Goal: Task Accomplishment & Management: Complete application form

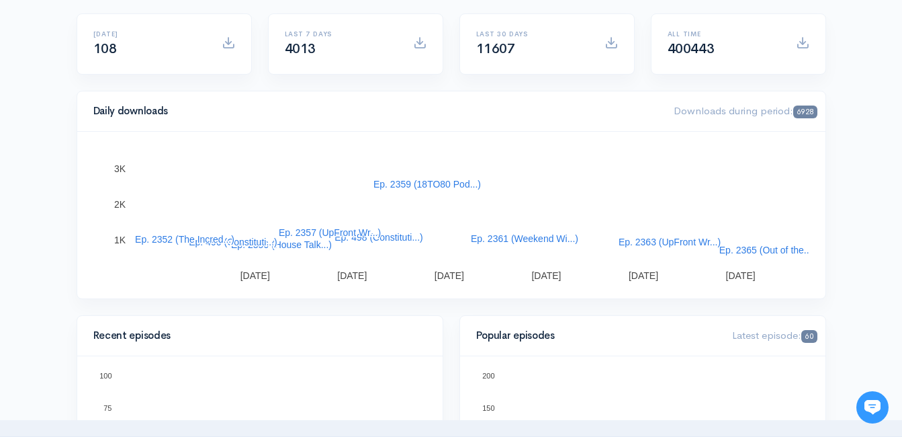
scroll to position [201, 0]
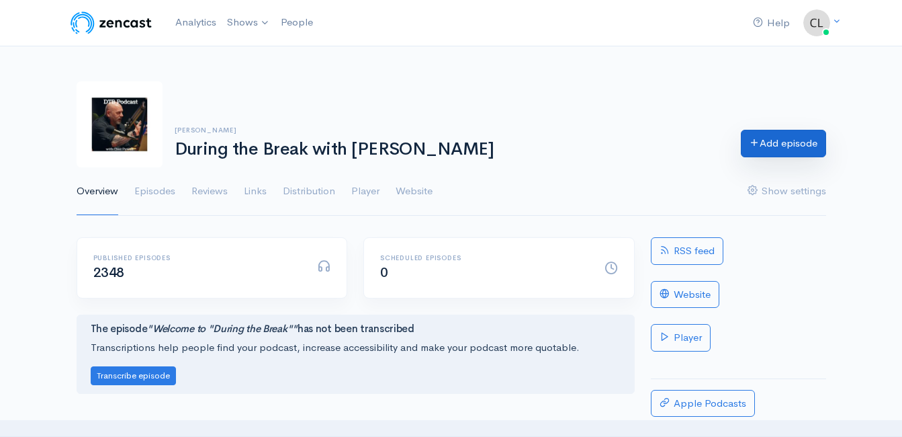
click at [788, 147] on link "Add episode" at bounding box center [783, 144] width 85 height 28
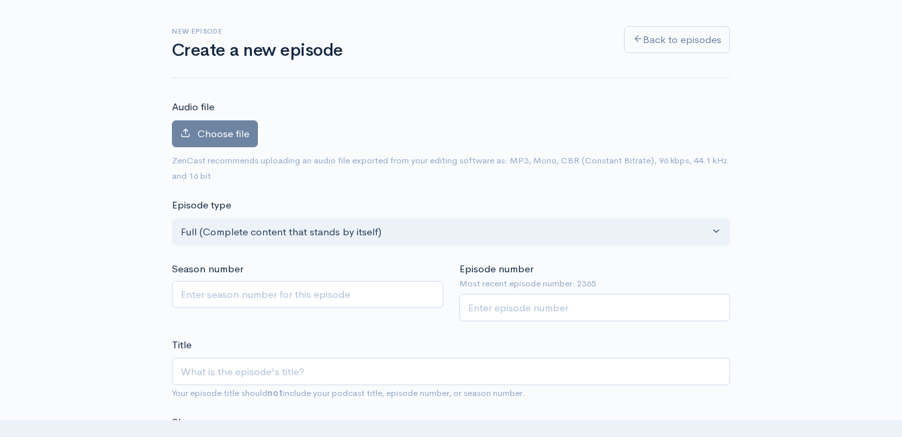
scroll to position [143, 0]
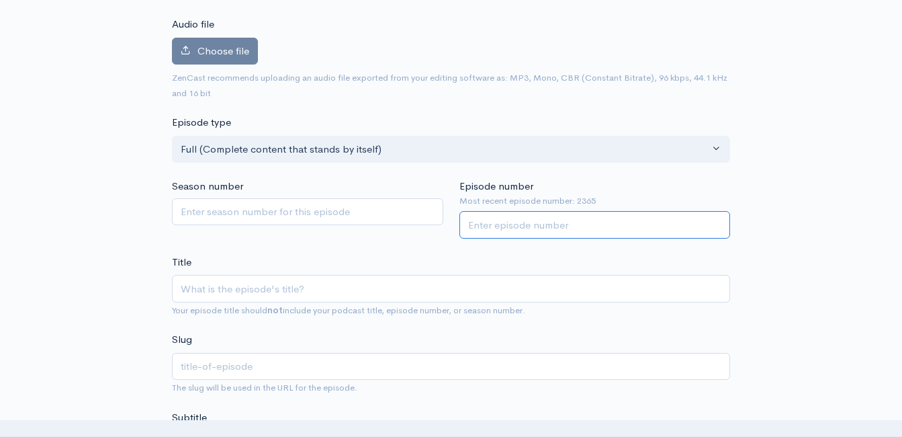
click at [504, 228] on input "Episode number" at bounding box center [594, 225] width 271 height 28
type input "2366"
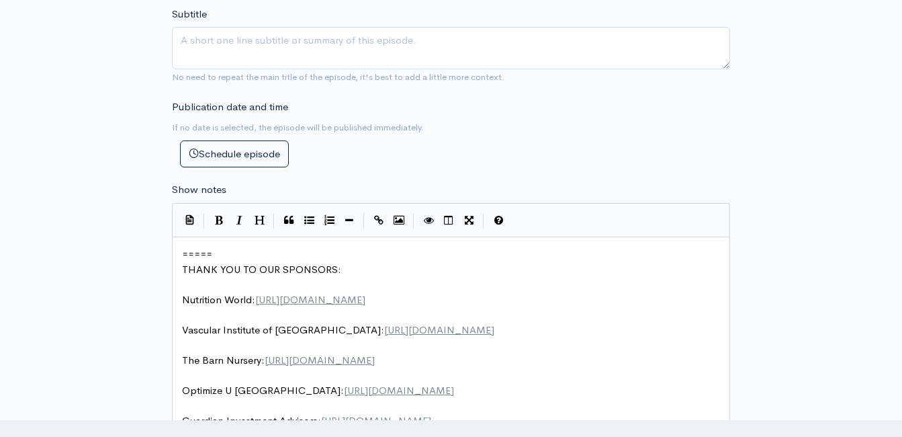
scroll to position [5, 0]
click at [181, 257] on pre "=====" at bounding box center [455, 253] width 553 height 15
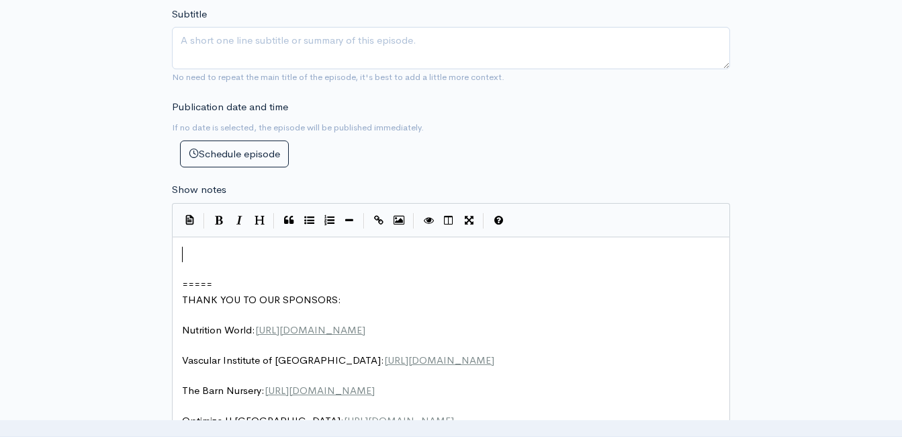
click at [209, 259] on pre "​" at bounding box center [455, 253] width 553 height 15
type textarea "Owner of Garry T"
type textarea "uardian Investment Advisors - Garry Thurman is bac"
type textarea "BACK!"
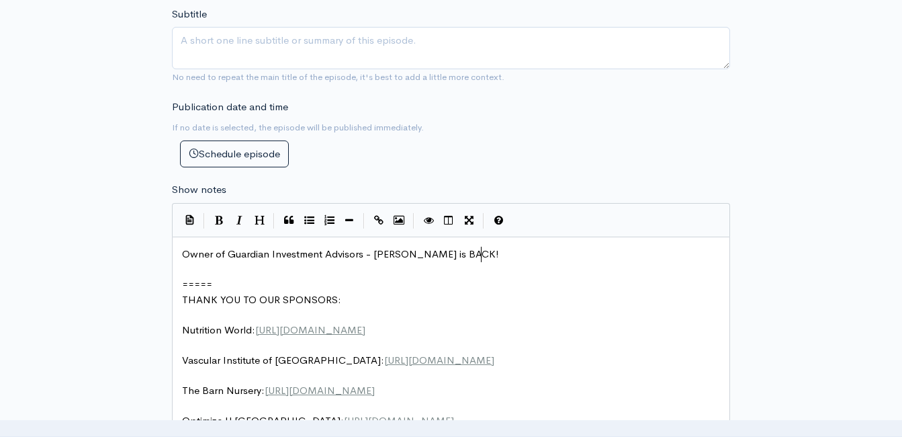
scroll to position [5, 32]
click at [402, 250] on span "Owner of Guardian Investment Advisors - Garry Thurman is BACK!" at bounding box center [340, 253] width 317 height 13
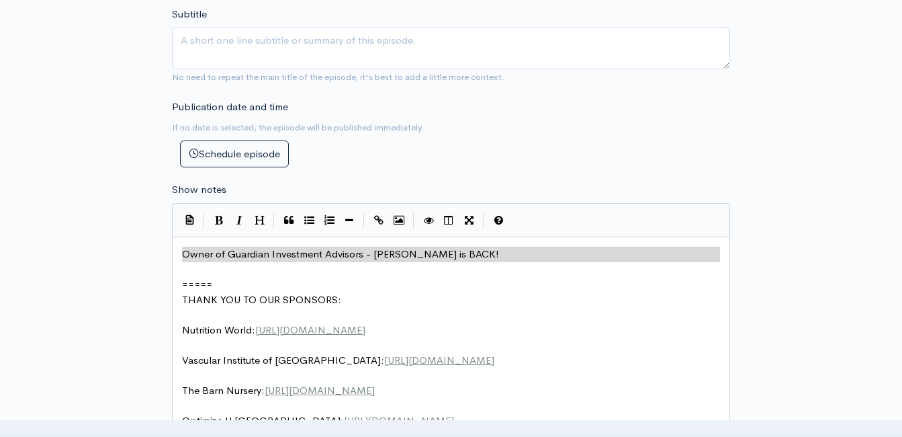
type textarea "​Owner of Guardian Investment Advisors - Garry Thurman is BACK!"
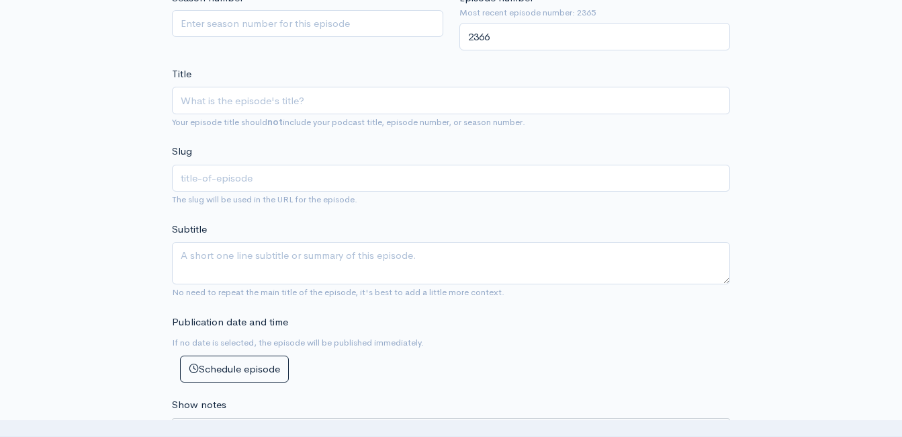
scroll to position [277, 0]
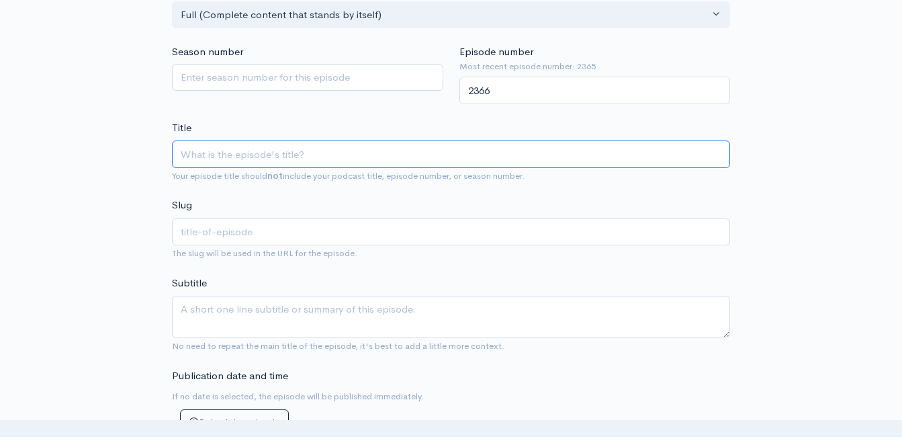
click at [342, 146] on input "Title" at bounding box center [451, 154] width 558 height 28
paste input "Owner of Guardian Investment Advisors - Garry Thurman is BACK!"
type input "Owner of Guardian Investment Advisors - Garry Thurman is BACK!"
type textarea "Owner of Guardian Investment Advisors - Garry Thurman is BACK!"
type input "Owner of Guardian Investment Advisors - Garry Thurman is BACK! L"
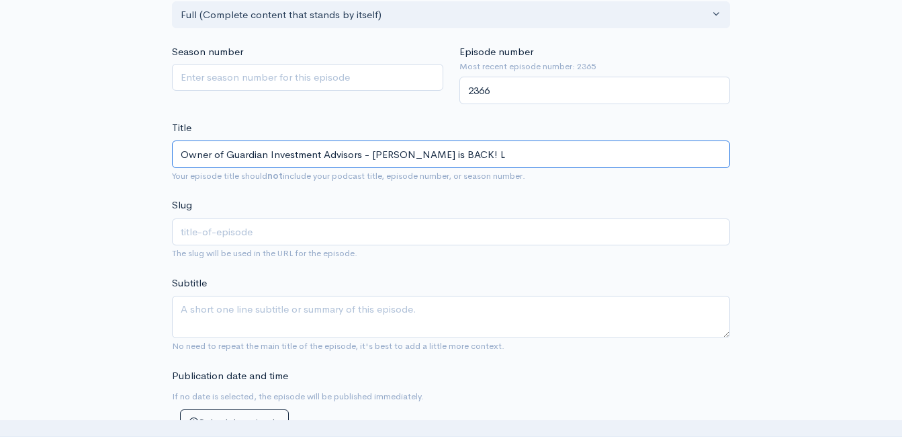
type input "owner-of-guardian-investment-advisors-garry-thurman-is-back-l"
type input "Owner of Guardian Investment Advisors - Garry Thurman is BACK! Le"
type input "owner-of-guardian-investment-advisors-garry-thurman-is-back-le"
type input "Owner of Guardian Investment Advisors - Garry Thurman is BACK! Let"
type input "owner-of-guardian-investment-advisors-garry-thurman-is-back-let"
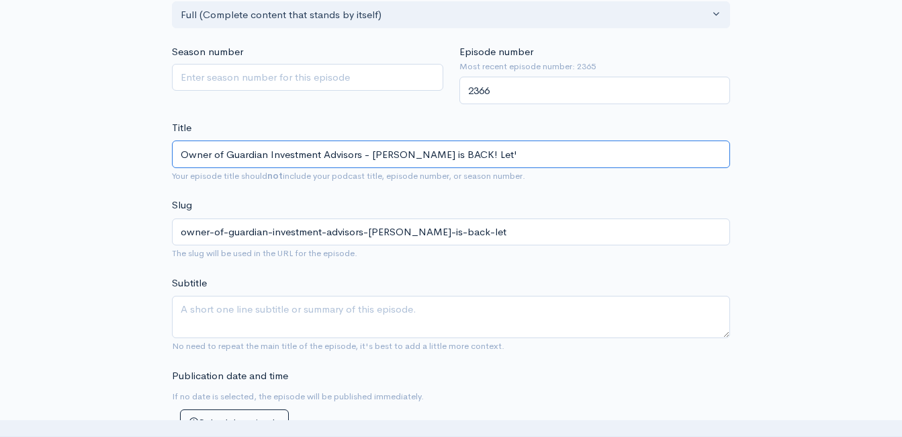
type input "Owner of Guardian Investment Advisors - Garry Thurman is BACK! Let's"
type input "owner-of-guardian-investment-advisors-garry-thurman-is-back-lets"
type input "Owner of Guardian Investment Advisors - Garry Thurman is BACK! Let's T"
type input "owner-of-guardian-investment-advisors-garry-thurman-is-back-lets-t"
type input "Owner of Guardian Investment Advisors - Garry Thurman is BACK! Let's Tal"
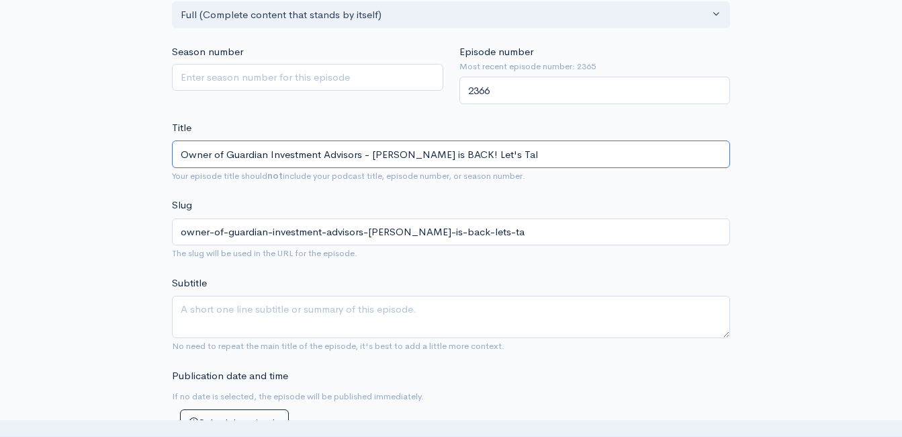
type input "owner-of-guardian-investment-advisors-garry-thurman-is-back-lets-tal"
type input "Owner of Guardian Investment Advisors - Garry Thurman is BACK! Let's Talk"
type input "owner-of-guardian-investment-advisors-garry-thurman-is-back-lets-talk"
type input "Owner of Guardian Investment Advisors - Garry Thurman is BACK! Let's Talk A"
type input "owner-of-guardian-investment-advisors-garry-thurman-is-back-lets-talk-a"
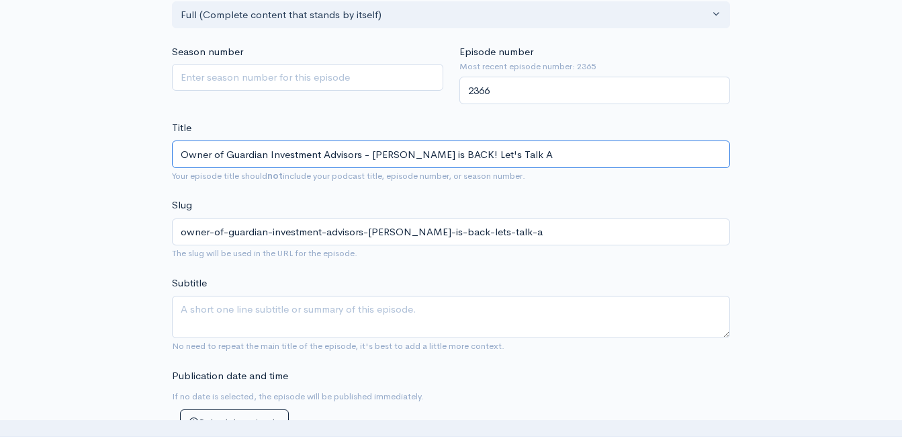
type input "Owner of Guardian Investment Advisors - Garry Thurman is BACK! Let's Talk Ab"
type input "owner-of-guardian-investment-advisors-garry-thurman-is-back-lets-talk-ab"
type input "Owner of Guardian Investment Advisors - Garry Thurman is BACK! Let's Talk Abo"
type input "owner-of-guardian-investment-advisors-garry-thurman-is-back-lets-talk-abo"
type input "Owner of Guardian Investment Advisors - Garry Thurman is BACK! Let's Talk Abou"
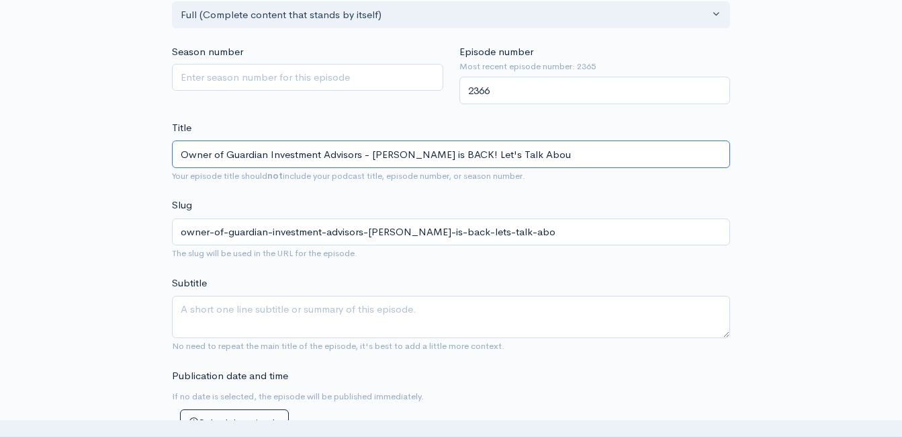
type input "owner-of-guardian-investment-advisors-garry-thurman-is-back-lets-talk-abou"
type input "Owner of Guardian Investment Advisors - Garry Thurman is BACK! Let's Talk About"
type input "owner-of-guardian-investment-advisors-garry-thurman-is-back-lets-talk-about"
type input "Owner of Guardian Investment Advisors - Garry Thurman is BACK! Let's Talk About…"
type input "owner-of-guardian-investment-advisors-garry-thurman-is-back-lets-talk-about-t"
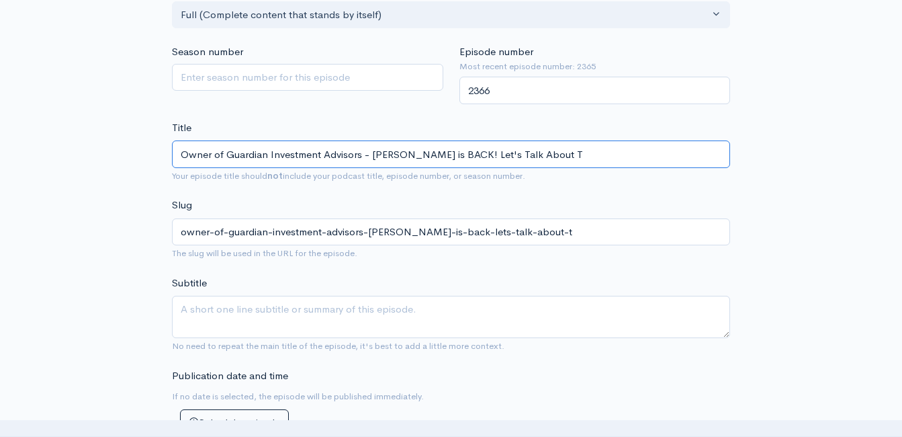
type input "Owner of Guardian Investment Advisors - Garry Thurman is BACK! Let's Talk About…"
type input "owner-of-guardian-investment-advisors-garry-thurman-is-back-lets-talk-about-th"
type input "Owner of Guardian Investment Advisors - Garry Thurman is BACK! Let's Talk About…"
type input "owner-of-guardian-investment-advisors-garry-thurman-is-back-lets-talk-about-thos"
type input "Owner of Guardian Investment Advisors - Garry Thurman is BACK! Let's Talk About…"
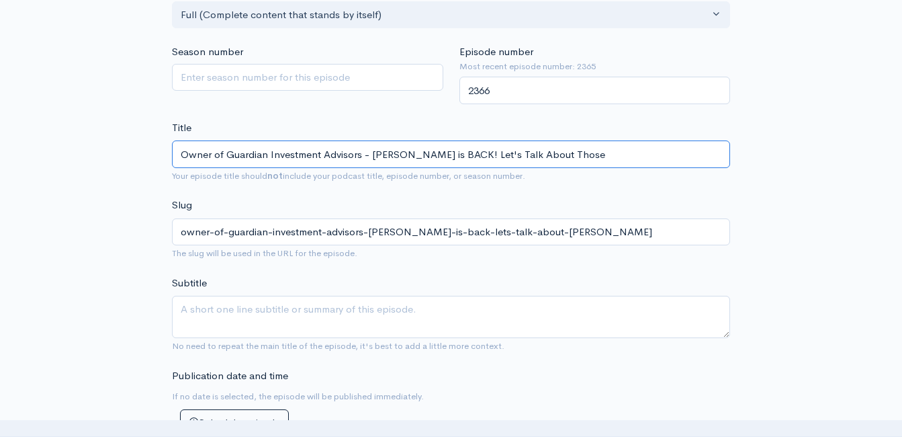
type input "owner-of-guardian-investment-advisors-garry-thurman-is-back-lets-talk-about-tho…"
type input "Owner of Guardian Investment Advisors - Garry Thurman is BACK! Let's Talk About…"
type input "owner-of-guardian-investment-advisors-garry-thurman-is-back-lets-talk-about-tho…"
type input "Owner of Guardian Investment Advisors - Garry Thurman is BACK! Let's Talk About…"
type input "owner-of-guardian-investment-advisors-garry-thurman-is-back-lets-talk-about-tho…"
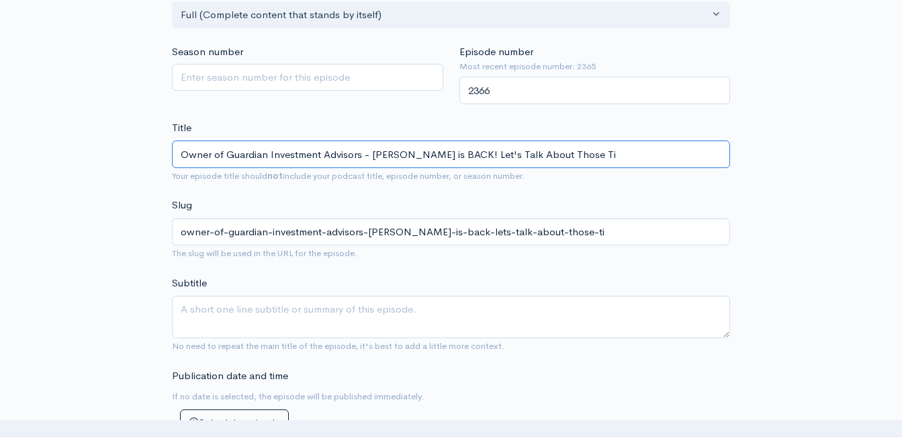
type input "Owner of Guardian Investment Advisors - Garry Thurman is BACK! Let's Talk About…"
type input "owner-of-guardian-investment-advisors-garry-thurman-is-back-lets-talk-about-tho…"
type input "Owner of Guardian Investment Advisors - Garry Thurman is BACK! Let's Talk About…"
type input "owner-of-guardian-investment-advisors-garry-thurman-is-back-lets-talk-about-tho…"
type input "Owner of Guardian Investment Advisors - Garry Thurman is BACK! Let's Talk About…"
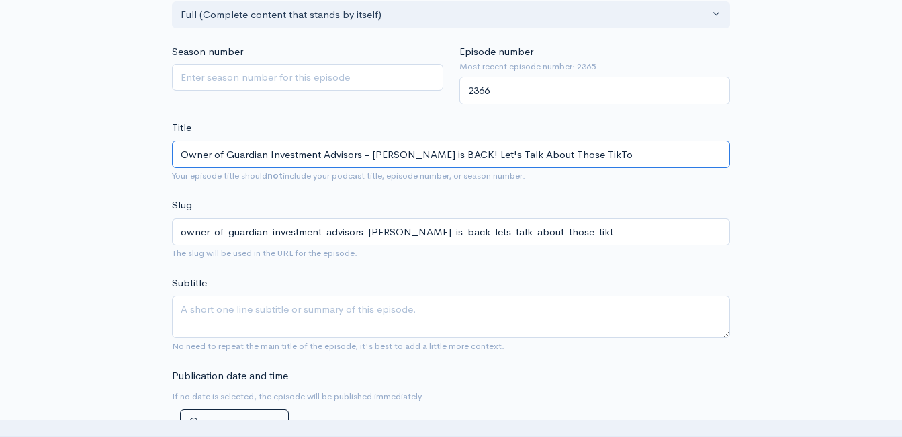
type input "owner-of-guardian-investment-advisors-garry-thurman-is-back-lets-talk-about-tho…"
type input "Owner of Guardian Investment Advisors - Garry Thurman is BACK! Let's Talk About…"
type input "owner-of-guardian-investment-advisors-garry-thurman-is-back-lets-talk-about-tho…"
type input "Owner of Guardian Investment Advisors - Garry Thurman is BACK! Let's Talk About…"
type input "owner-of-guardian-investment-advisors-garry-thurman-is-back-lets-talk-about-tho…"
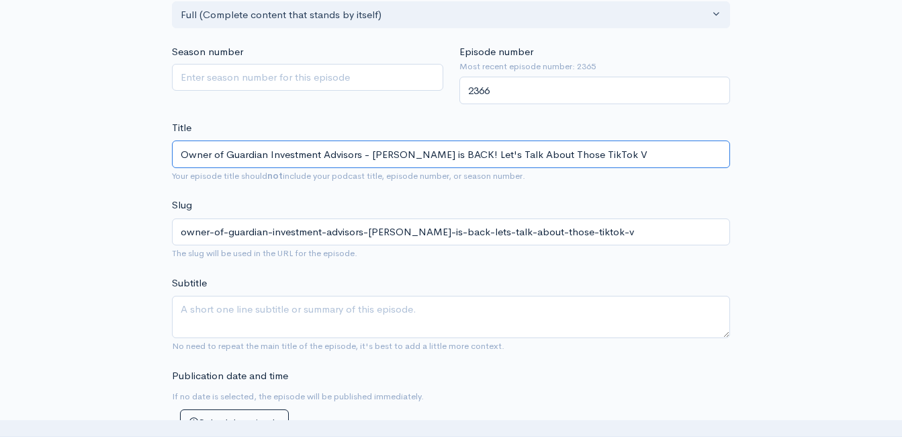
type input "Owner of Guardian Investment Advisors - Garry Thurman is BACK! Let's Talk About…"
type input "owner-of-guardian-investment-advisors-garry-thurman-is-back-lets-talk-about-tho…"
type input "Owner of Guardian Investment Advisors - Garry Thurman is BACK! Let's Talk About…"
type input "owner-of-guardian-investment-advisors-garry-thurman-is-back-lets-talk-about-tho…"
type input "Owner of Guardian Investment Advisors - Garry Thurman is BACK! Let's Talk About…"
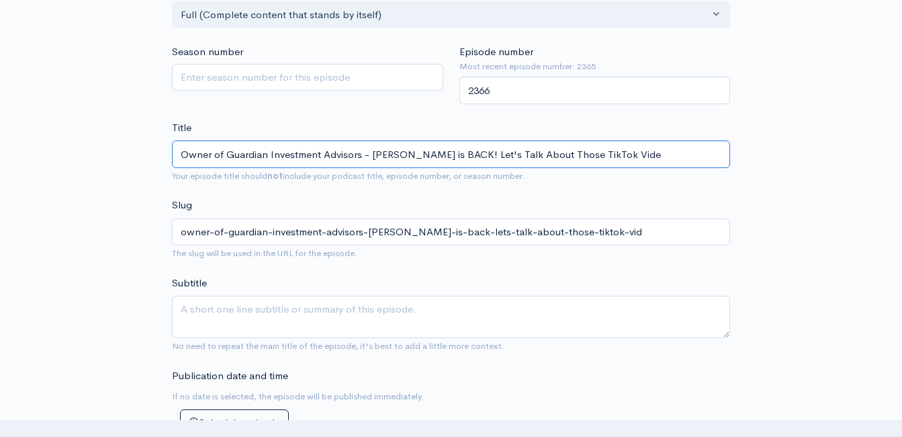
type input "owner-of-guardian-investment-advisors-garry-thurman-is-back-lets-talk-about-tho…"
type input "Owner of Guardian Investment Advisors - Garry Thurman is BACK! Let's Talk About…"
type input "owner-of-guardian-investment-advisors-garry-thurman-is-back-lets-talk-about-tho…"
type input "Owner of Guardian Investment Advisors - Garry Thurman is BACK! Let's Talk About…"
type input "owner-of-guardian-investment-advisors-garry-thurman-is-back-lets-talk-about-tho…"
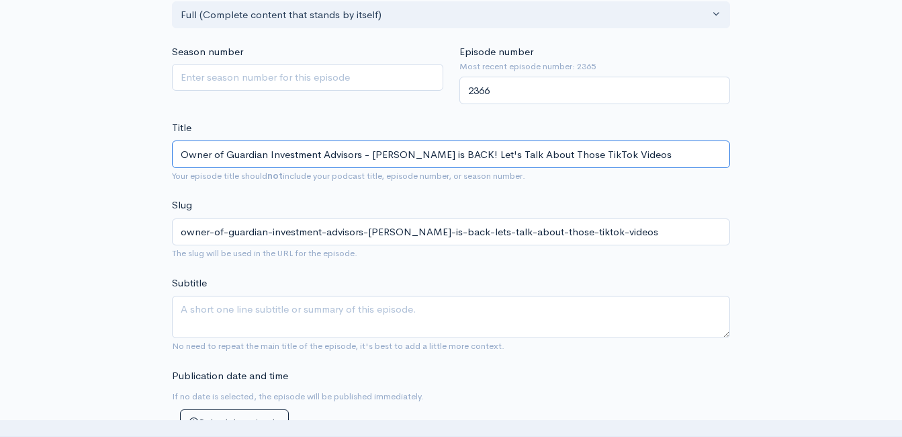
type input "Owner of Guardian Investment Advisors - Garry Thurman is BACK! Let's Talk About…"
type input "owner-of-guardian-investment-advisors-garry-thurman-is-back-lets-talk-about-tho…"
type input "Owner of Guardian Investment Advisors - Garry Thurman is BACK! Let's Talk About…"
type input "owner-of-guardian-investment-advisors-garry-thurman-is-back-lets-talk-about-tho…"
type input "Owner of Guardian Investment Advisors - Garry Thurman is BACK! Let's Talk About…"
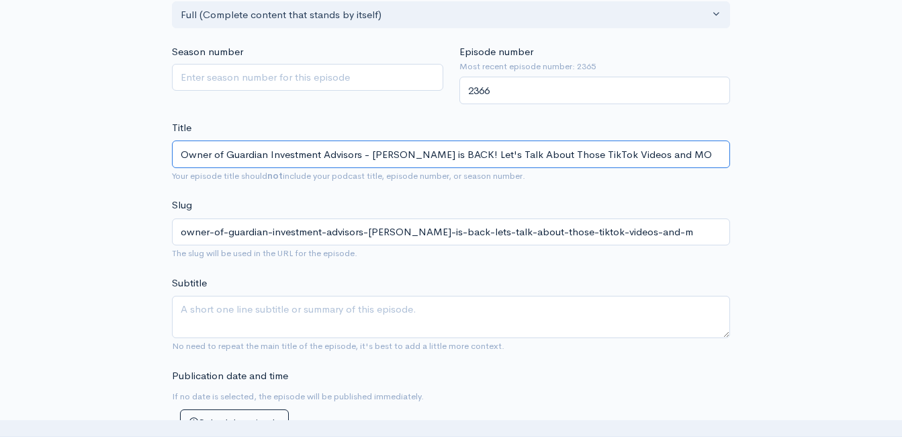
type input "owner-of-guardian-investment-advisors-garry-thurman-is-back-lets-talk-about-tho…"
type input "Owner of Guardian Investment Advisors - Garry Thurman is BACK! Let's Talk About…"
type input "owner-of-guardian-investment-advisors-garry-thurman-is-back-lets-talk-about-tho…"
type input "Owner of Guardian Investment Advisors - Garry Thurman is BACK! Let's Talk About…"
type input "owner-of-guardian-investment-advisors-garry-thurman-is-back-lets-talk-about-tho…"
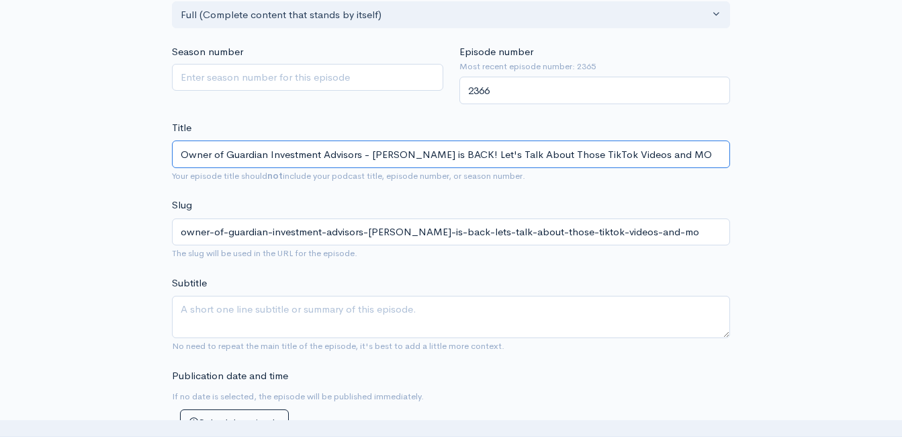
type input "Owner of Guardian Investment Advisors - Garry Thurman is BACK! Let's Talk About…"
type input "owner-of-guardian-investment-advisors-garry-thurman-is-back-lets-talk-about-tho…"
type input "Owner of Guardian Investment Advisors - Garry Thurman is BACK! Let's Talk About…"
type input "owner-of-guardian-investment-advisors-garry-thurman-is-back-lets-talk-about-tho…"
drag, startPoint x: 707, startPoint y: 154, endPoint x: 484, endPoint y: 152, distance: 223.0
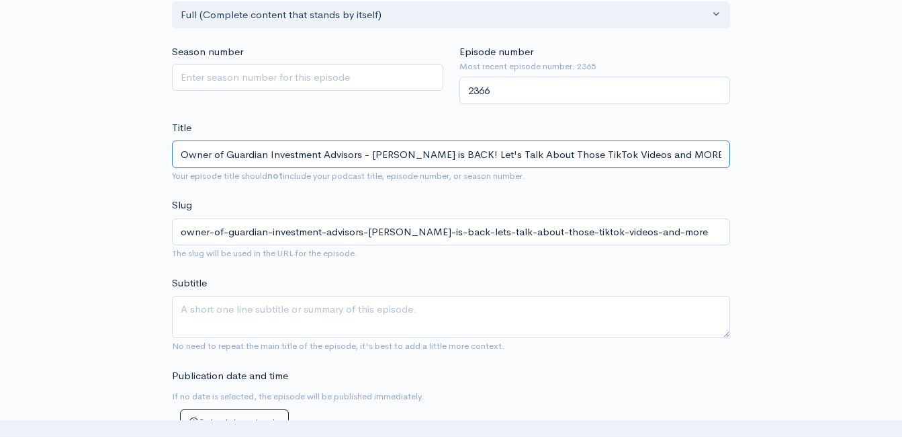
click at [484, 152] on input "Owner of Guardian Investment Advisors - Garry Thurman is BACK! Let's Talk About…" at bounding box center [451, 154] width 558 height 28
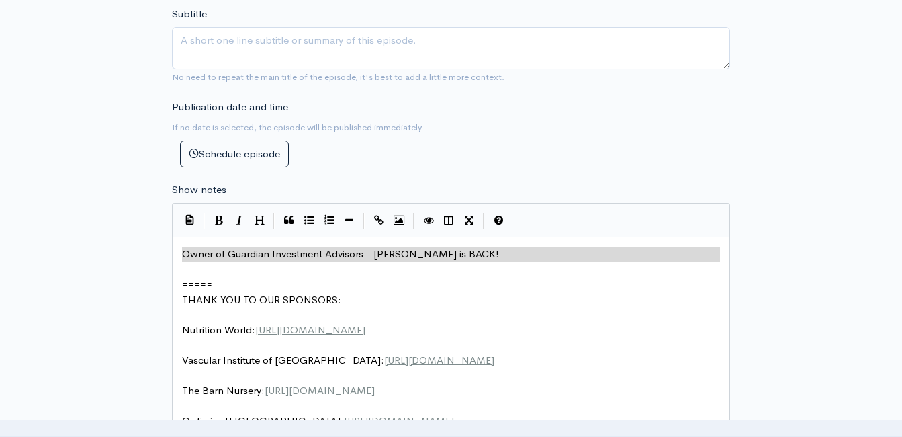
type input "Owner of Guardian Investment Advisors - Garry Thurman is BACK! Let's Talk About…"
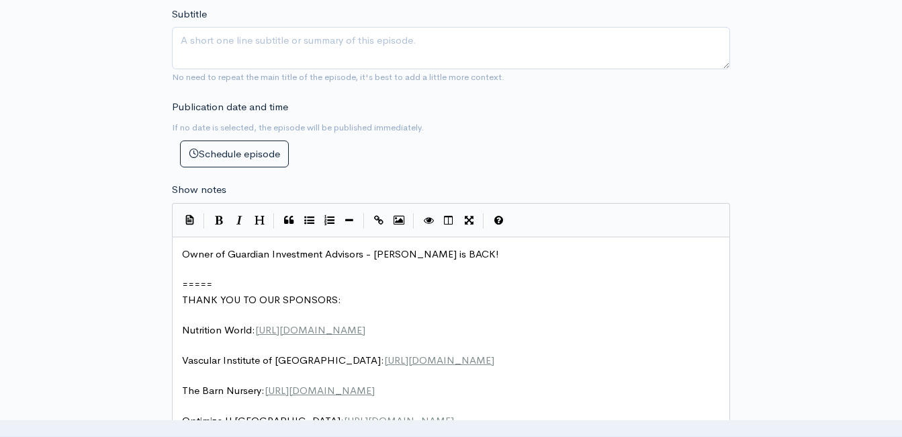
scroll to position [0, 0]
paste textarea
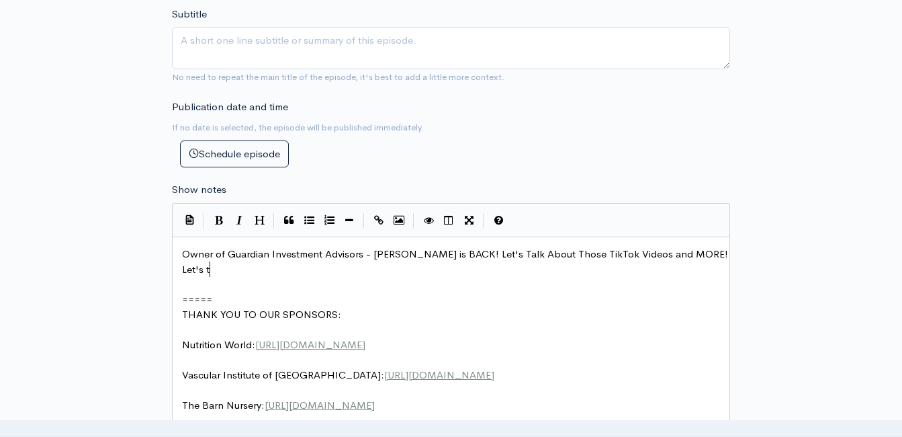
scroll to position [5, 34]
type textarea "​ Let's ta"
type textarea "Controlling what we con"
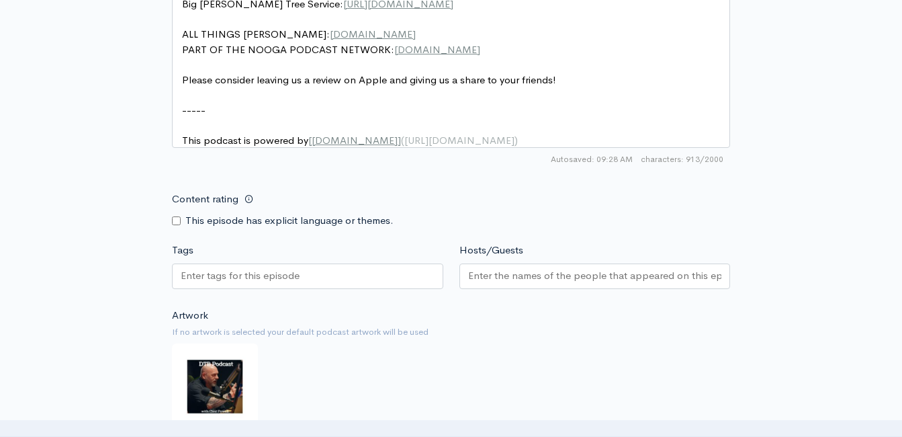
scroll to position [1150, 0]
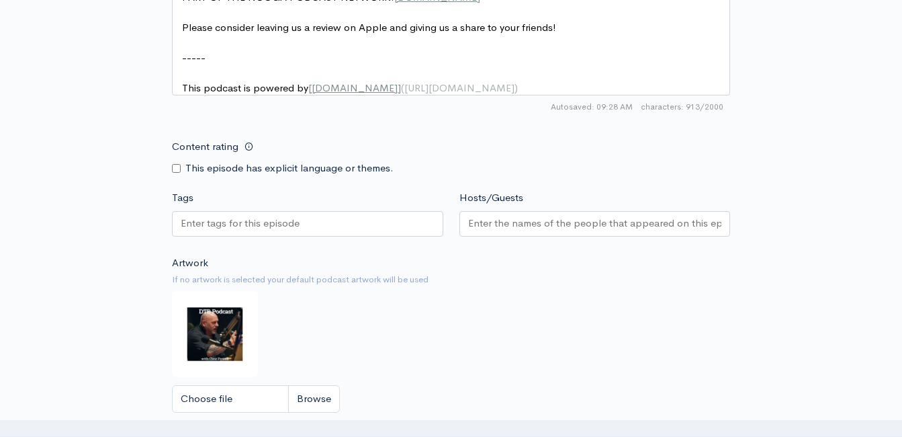
type textarea "an control!!"
click at [327, 412] on input "Choose file" at bounding box center [256, 399] width 168 height 28
type input "C:\fakepath\538462722_10172783066395647_209804048973015959_n.jpg"
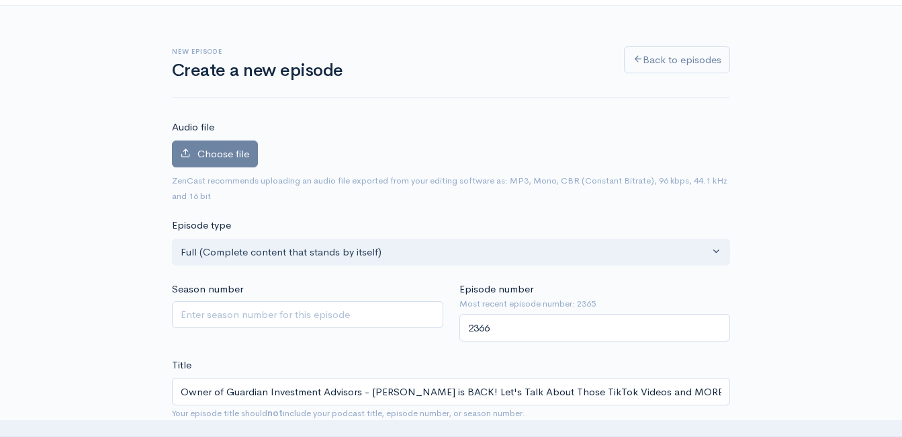
scroll to position [9, 0]
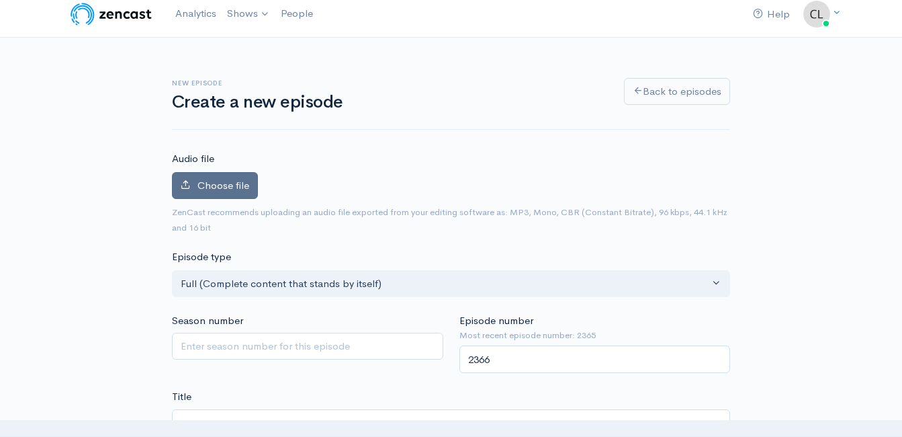
click at [242, 181] on span "Choose file" at bounding box center [223, 185] width 52 height 13
click at [0, 0] on input "Choose file" at bounding box center [0, 0] width 0 height 0
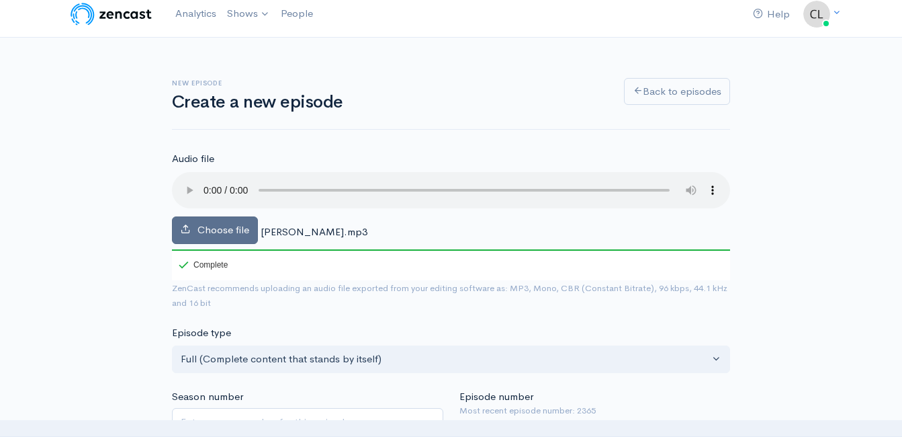
click at [216, 231] on span "Choose file" at bounding box center [223, 229] width 52 height 13
click at [0, 0] on input "Choose file" at bounding box center [0, 0] width 0 height 0
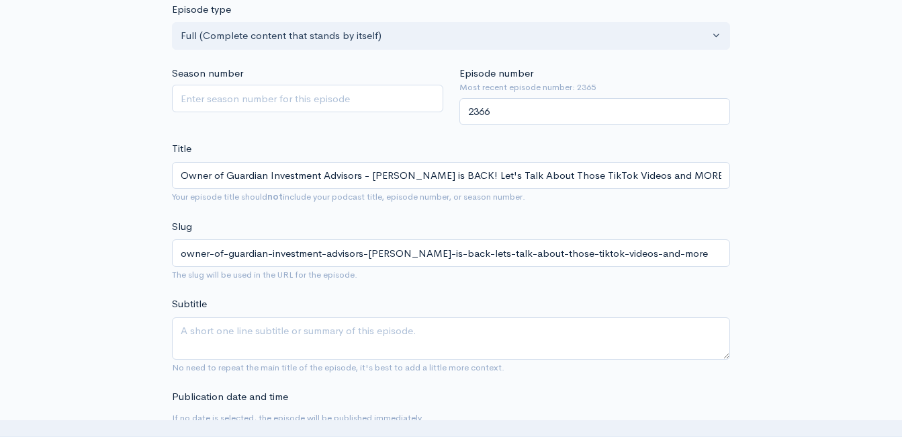
scroll to position [345, 0]
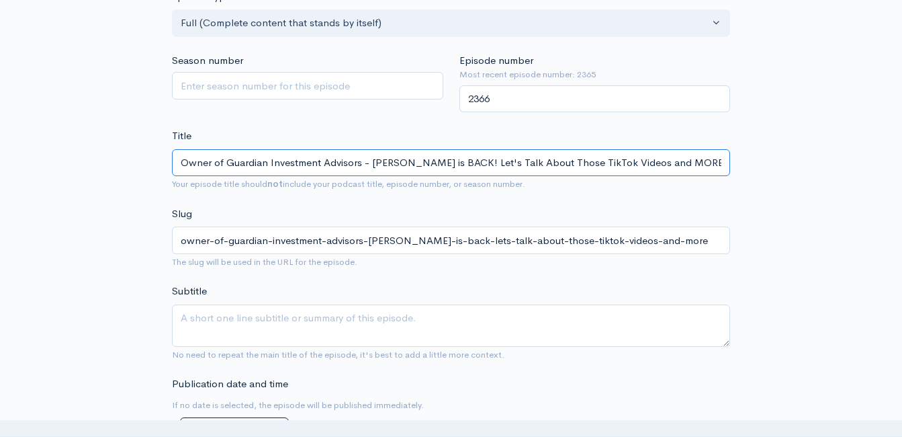
drag, startPoint x: 708, startPoint y: 162, endPoint x: 483, endPoint y: 166, distance: 225.0
click at [483, 166] on input "Owner of Guardian Investment Advisors - Garry Thurman is BACK! Let's Talk About…" at bounding box center [451, 163] width 558 height 28
click at [180, 159] on input "Owner of Guardian Investment Advisors - Garry Thurman is BACK!" at bounding box center [451, 163] width 558 height 28
paste input "Let's Talk About Those TikTok Videos and MORE!"
type input "Let's Talk About Those TikTok Videos and MOREOwner of Guardian Investment Advis…"
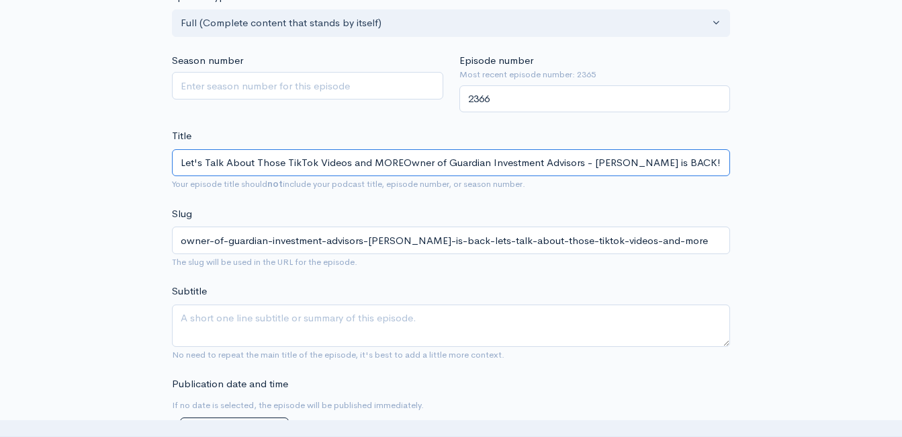
type input "lets-talk-about-those-tiktok-videos-and-moreowner-of-guardian-investment-adviso…"
type input "Let's Talk About Those TikTok Videos and MORE Owner of Guardian Investment Advi…"
type input "lets-talk-about-those-tiktok-videos-and-more-owner-of-guardian-investment-advis…"
type input "Let's Talk About Those TikTok Videos and MORE wiOwner of Guardian Investment Ad…"
type input "lets-talk-about-those-tiktok-videos-and-more-wiowner-of-guardian-investment-adv…"
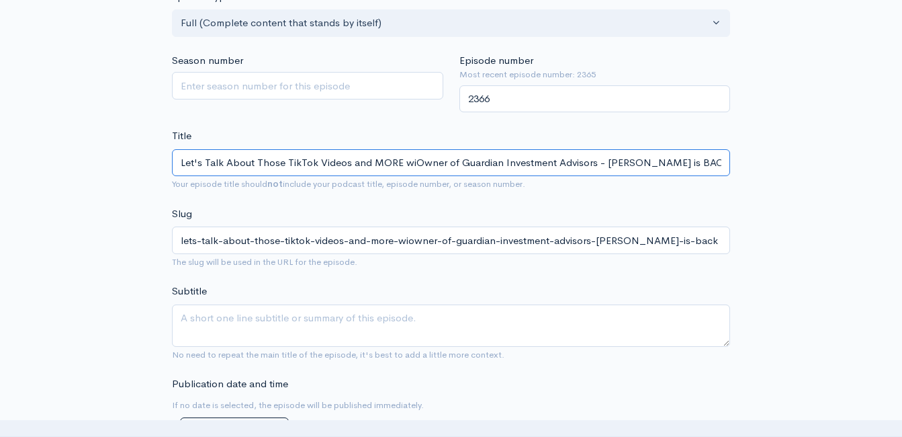
type input "Let's Talk About Those TikTok Videos and MORE witOwner of Guardian Investment A…"
type input "lets-talk-about-those-tiktok-videos-and-more-witowner-of-guardian-investment-ad…"
type input "Let's Talk About Those TikTok Videos and MORE withOwner of Guardian Investment …"
type input "lets-talk-about-those-tiktok-videos-and-more-withowner-of-guardian-investment-a…"
type input "Let's Talk About Those TikTok Videos and MORE with Owner of Guardian Investment…"
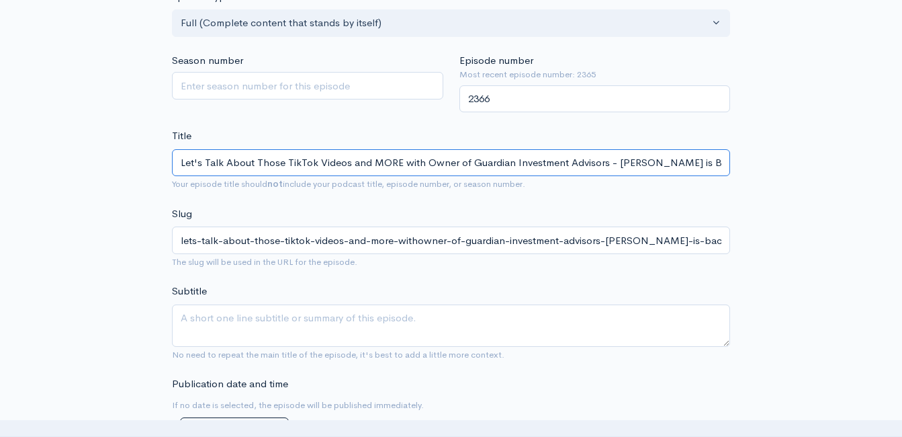
type input "lets-talk-about-those-tiktok-videos-and-more-with-owner-of-guardian-investment-…"
type input "Let's Talk About Those TikTok Videos and MORE with tOwner of Guardian Investmen…"
type input "lets-talk-about-those-tiktok-videos-and-more-with-towner-of-guardian-investment…"
type input "Let's Talk About Those TikTok Videos and MORE with theOwner of Guardian Investm…"
type input "lets-talk-about-those-tiktok-videos-and-more-with-theowner-of-guardian-investme…"
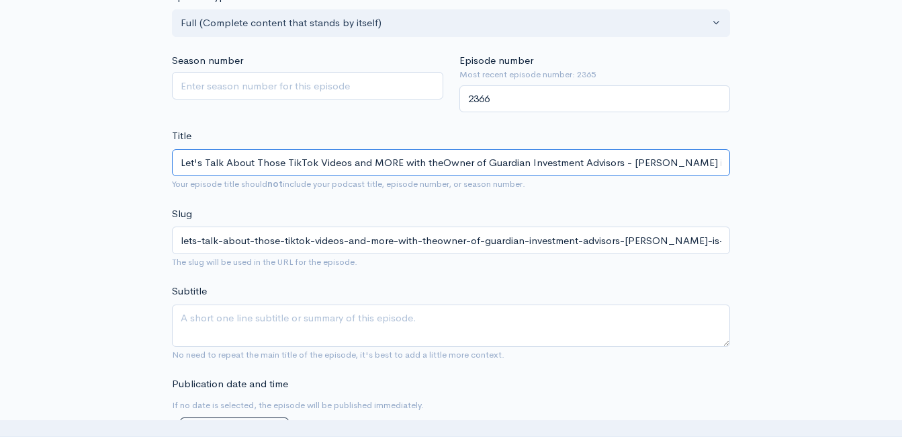
type input "Let's Talk About Those TikTok Videos and MORE with the Owner of Guardian Invest…"
type input "lets-talk-about-those-tiktok-videos-and-more-with-the-owner-of-guardian-investm…"
click at [629, 161] on input "Let's Talk About Those TikTok Videos and MORE with the Owner of Guardian Invest…" at bounding box center [451, 163] width 558 height 28
drag, startPoint x: 627, startPoint y: 161, endPoint x: 426, endPoint y: 154, distance: 200.2
click at [421, 159] on input "Let's Talk About Those TikTok Videos and MORE with the Owner of Guardian Invest…" at bounding box center [451, 163] width 558 height 28
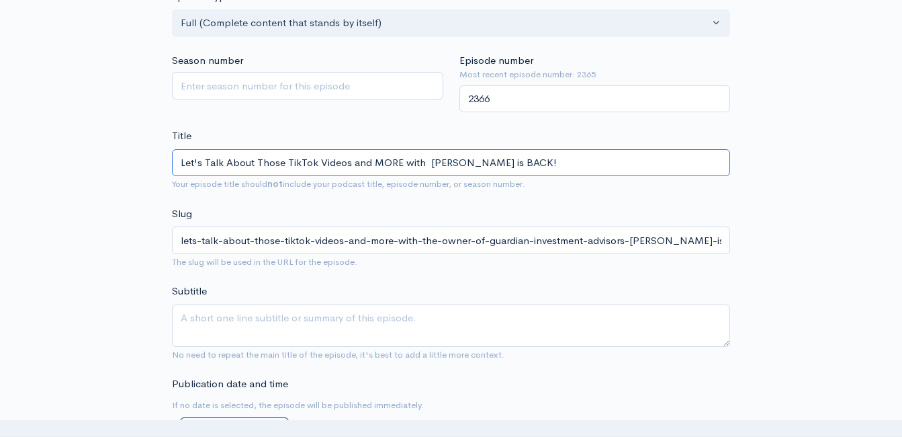
type input "Let's Talk About Those TikTok Videos and MORE with Garry Thurman is BACK!"
type input "lets-talk-about-those-tiktok-videos-and-more-with-garry-thurman-is-back"
click at [557, 163] on input "Let's Talk About Those TikTok Videos and MORE with Garry Thurman is BACK!" at bounding box center [451, 163] width 558 height 28
type input "Let's Talk About Those TikTok Videos and MORE with Garry Thurman is BAC"
type input "lets-talk-about-those-tiktok-videos-and-more-with-garry-thurman-is-bac"
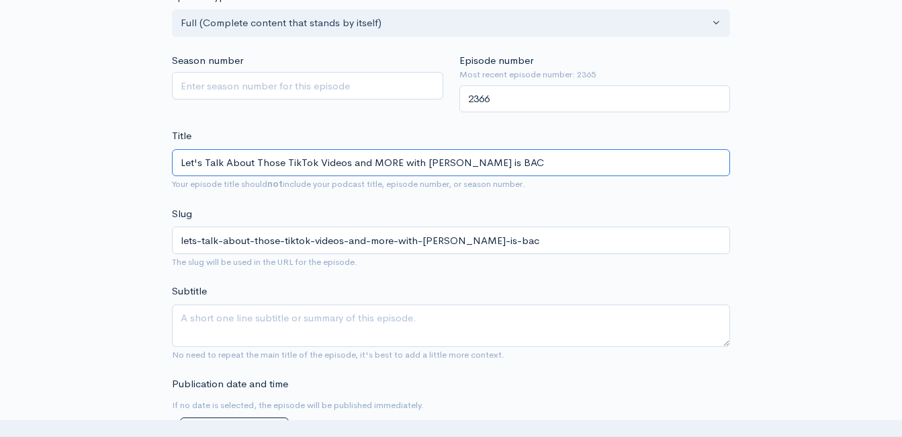
type input "Let's Talk About Those TikTok Videos and MORE with Garry Thurman is BA"
type input "lets-talk-about-those-tiktok-videos-and-more-with-garry-thurman-is-ba"
type input "Let's Talk About Those TikTok Videos and MORE with Garry Thurman is B"
type input "lets-talk-about-those-tiktok-videos-and-more-with-garry-thurman-is-b"
type input "Let's Talk About Those TikTok Videos and MORE with Garry Thurman is"
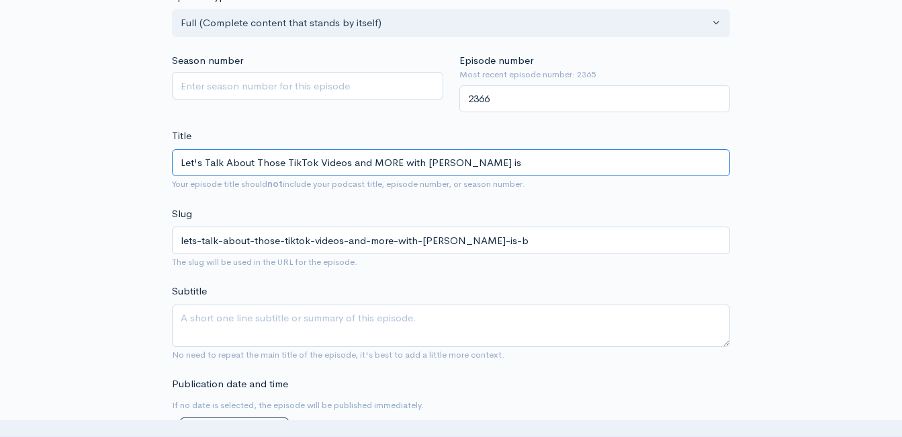
type input "lets-talk-about-those-tiktok-videos-and-more-with-garry-thurman-is"
type input "Let's Talk About Those TikTok Videos and MORE with Garry Thurman i"
type input "lets-talk-about-those-tiktok-videos-and-more-with-garry-thurman-i"
type input "Let's Talk About Those TikTok Videos and MORE with Garry Thurman"
type input "lets-talk-about-those-tiktok-videos-and-more-with-garry-thurman"
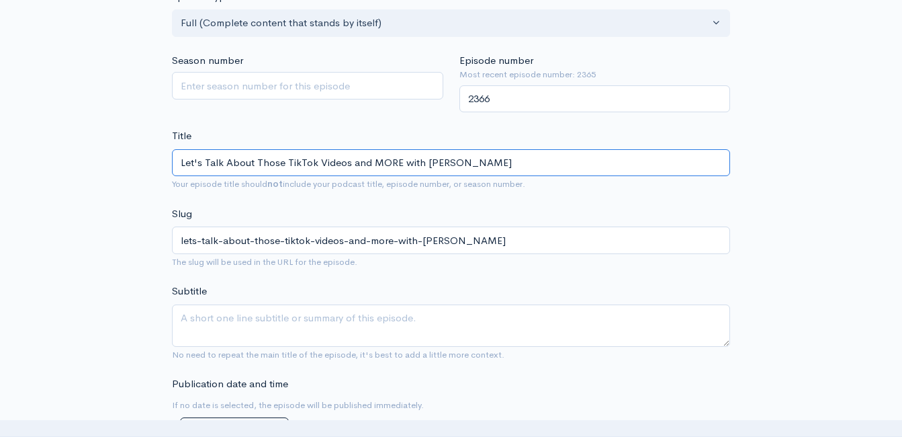
paste input "the Owner of Guardian Investment Advisors -"
type input "Let's Talk About Those TikTok Videos and MORE with Garry Thurman the Owner of G…"
type input "lets-talk-about-those-tiktok-videos-and-more-with-garry-thurman-the-owner-of-gu…"
click at [281, 165] on input "Let's Talk About Those TikTok Videos and MORE with Garry Thurman the Owner of G…" at bounding box center [451, 163] width 558 height 28
type input "Let's Talk About Those F TikTok Videos and MORE with Garry Thurman the Owner of…"
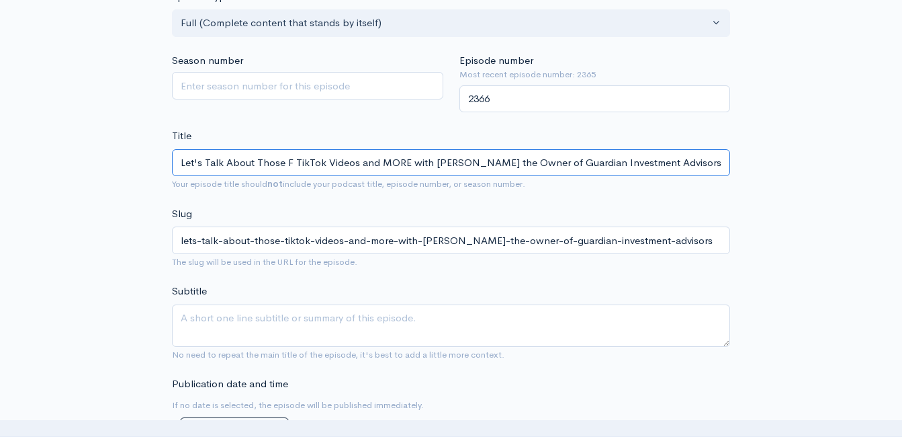
type input "lets-talk-about-those-f-tiktok-videos-and-more-with-garry-thurman-the-owner-of-…"
type input "Let's Talk About Those Fin TikTok Videos and MORE with Garry Thurman the Owner …"
type input "lets-talk-about-those-fin-tiktok-videos-and-more-with-garry-thurman-the-owner-o…"
type input "Let's Talk About Those Fina TikTok Videos and MORE with Garry Thurman the Owner…"
type input "lets-talk-about-those-fina-tiktok-videos-and-more-with-garry-thurman-the-owner-…"
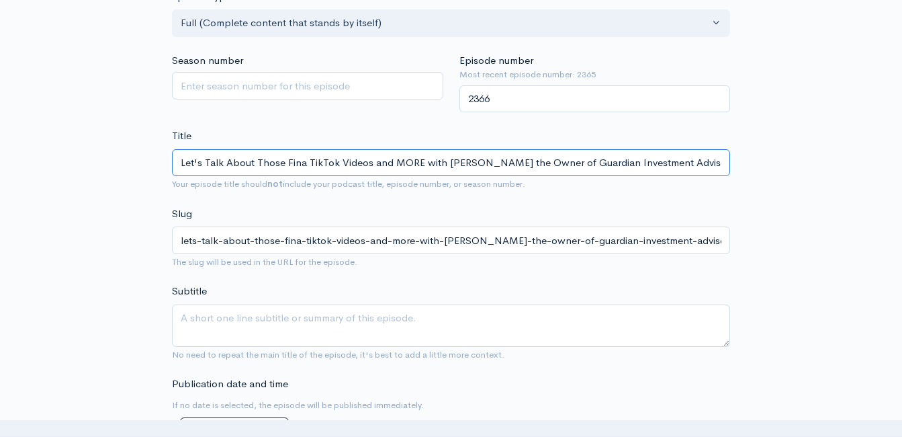
type input "Let's Talk About Those Finan TikTok Videos and MORE with Garry Thurman the Owne…"
type input "lets-talk-about-those-finan-tiktok-videos-and-more-with-garry-thurman-the-owner…"
type input "Let's Talk About Those Financ TikTok Videos and MORE with Garry Thurman the Own…"
type input "lets-talk-about-those-financ-tiktok-videos-and-more-with-garry-thurman-the-owne…"
type input "Let's Talk About Those Financi TikTok Videos and MORE with Garry Thurman the Ow…"
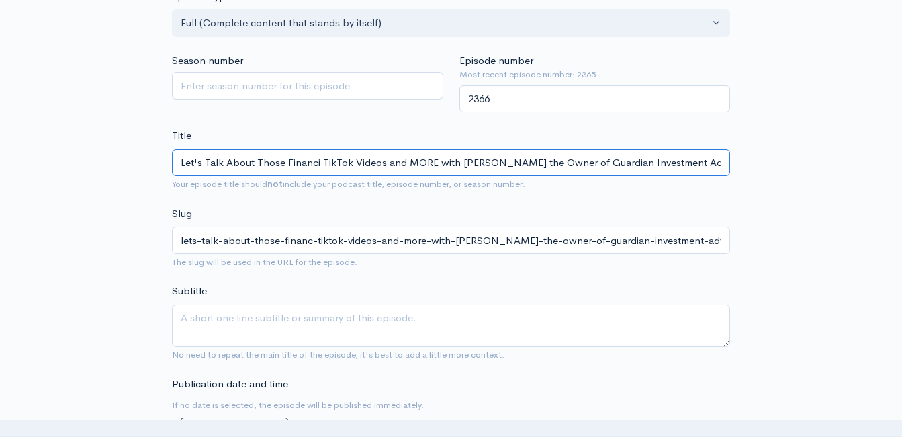
type input "lets-talk-about-those-financi-tiktok-videos-and-more-with-garry-thurman-the-own…"
type input "Let's Talk About Those Financia TikTok Videos and MORE with Garry Thurman the O…"
type input "lets-talk-about-those-financia-tiktok-videos-and-more-with-garry-thurman-the-ow…"
type input "Let's Talk About Those Financial TikTok Videos and MORE with Garry Thurman the …"
type input "lets-talk-about-those-financial-tiktok-videos-and-more-with-garry-thurman-the-o…"
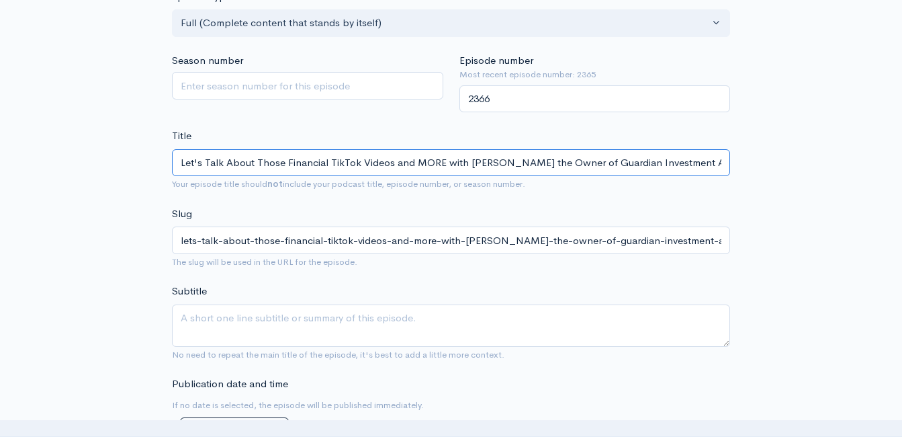
click at [413, 166] on input "Let's Talk About Those Financial TikTok Videos and MORE with Garry Thurman the …" at bounding box center [451, 163] width 558 height 28
click at [549, 161] on input "Let's Talk About Those Financial TikTok Videos and MORE with Garry Thurman the …" at bounding box center [451, 163] width 558 height 28
type input "Let's Talk About Those Financial TikTok Videos and MORE with Garry Thurman theO…"
type input "lets-talk-about-those-financial-tiktok-videos-and-more-with-garry-thurman-theow…"
type input "Let's Talk About Those Financial TikTok Videos and MORE with Garry Thurman thOw…"
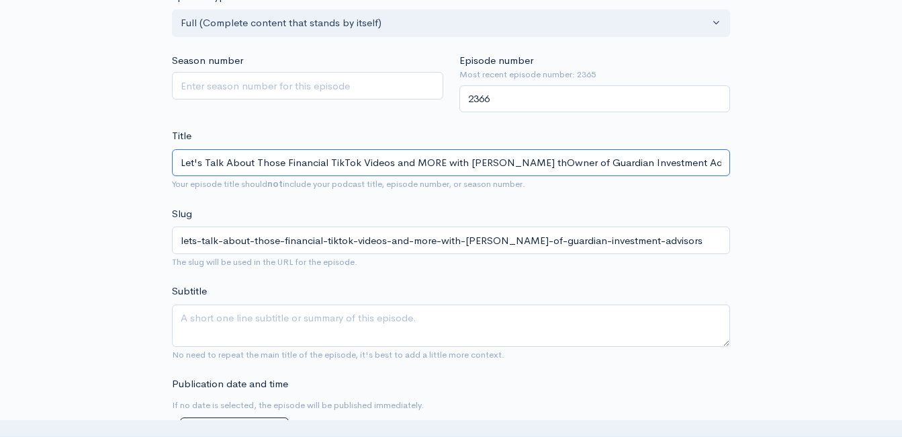
type input "lets-talk-about-those-financial-tiktok-videos-and-more-with-garry-thurman-thown…"
type input "Let's Talk About Those Financial TikTok Videos and MORE with Garry Thurman tOwn…"
type input "lets-talk-about-those-financial-tiktok-videos-and-more-with-garry-thurman-towne…"
type input "Let's Talk About Those Financial TikTok Videos and MORE with Garry Thurman Owne…"
type input "lets-talk-about-those-financial-tiktok-videos-and-more-with-garry-thurman-owner…"
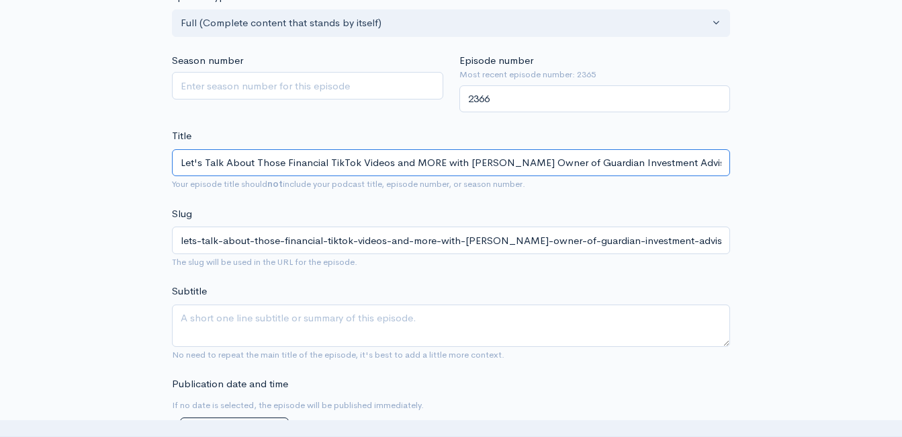
type input "Let's Talk About Those Financial TikTok Videos and MORE with Garry ThurmanOwner…"
type input "lets-talk-about-those-financial-tiktok-videos-and-more-with-garry-thurmanowner-…"
type input "Let's Talk About Those Financial TikTok Videos and MORE with [PERSON_NAME]-Owne…"
type input "lets-talk-about-those-financial-tiktok-videos-and-more-with-garry-thurman-owner…"
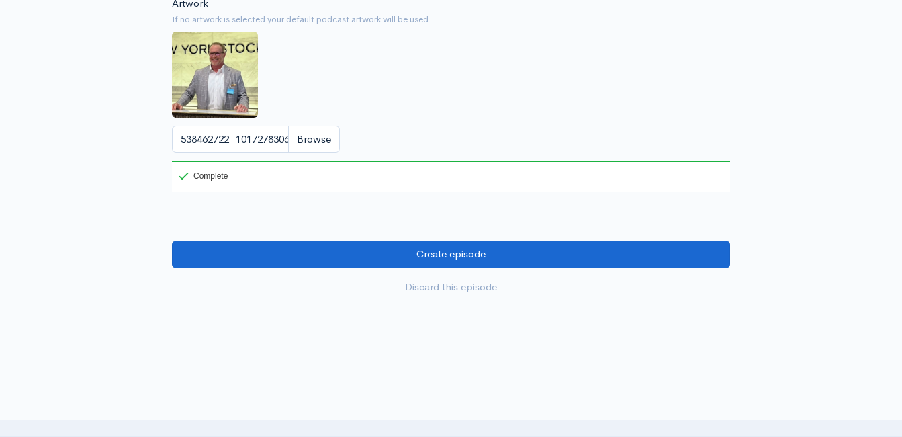
scroll to position [1486, 0]
type input "Let's Talk About Those Financial TikTok Videos and MORE with [PERSON_NAME]-Owne…"
click at [496, 259] on input "Create episode" at bounding box center [451, 254] width 558 height 28
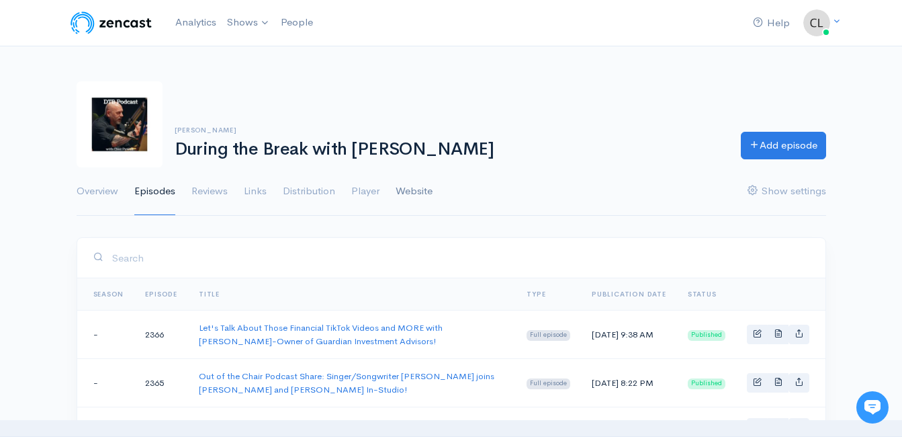
click at [402, 187] on link "Website" at bounding box center [414, 191] width 37 height 48
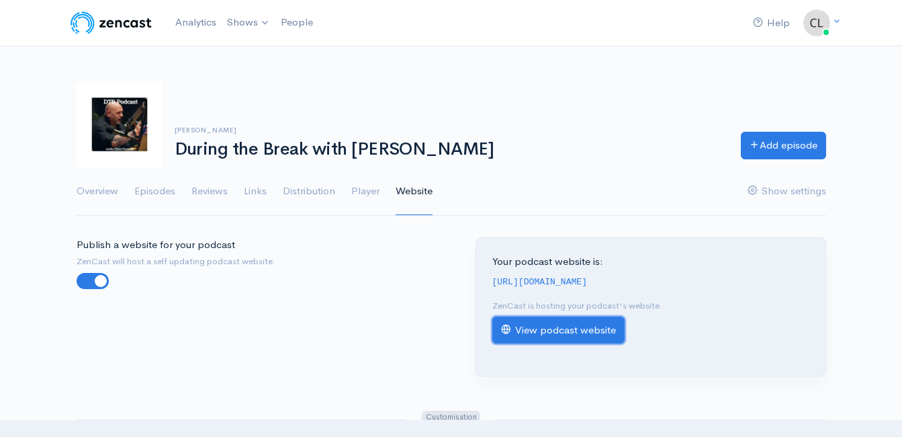
click at [570, 332] on link "View podcast website" at bounding box center [558, 330] width 132 height 28
click at [185, 25] on link "Analytics" at bounding box center [196, 22] width 52 height 29
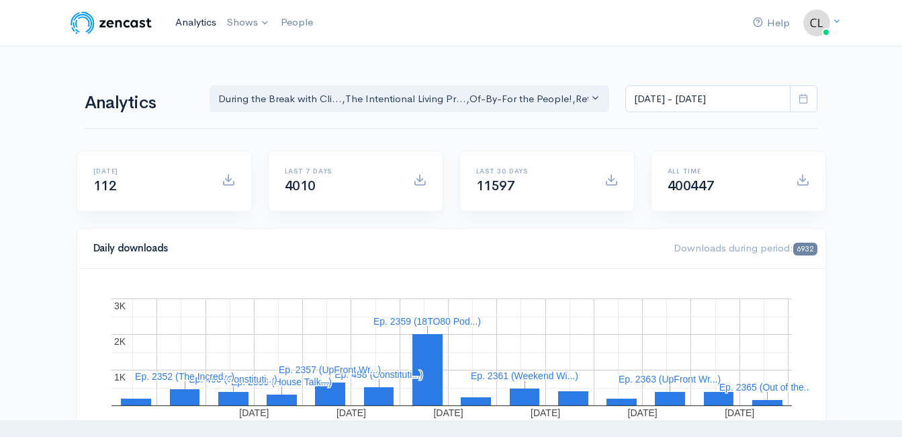
click at [199, 24] on link "Analytics" at bounding box center [196, 22] width 52 height 29
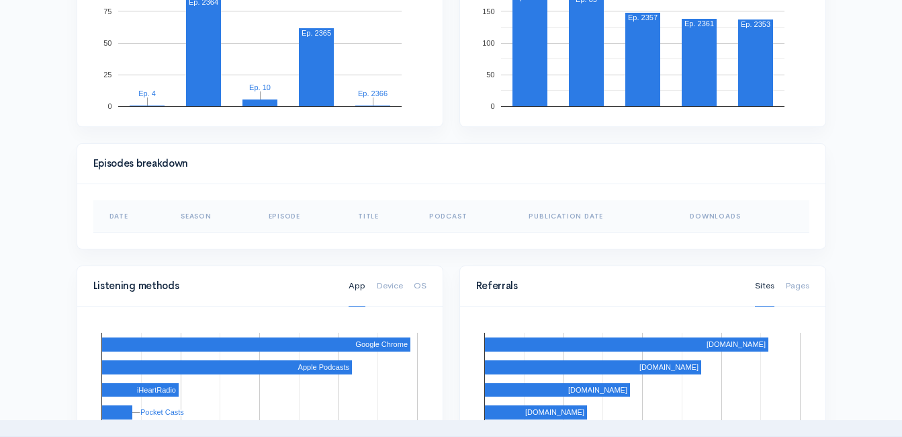
scroll to position [470, 0]
